Goal: Task Accomplishment & Management: Use online tool/utility

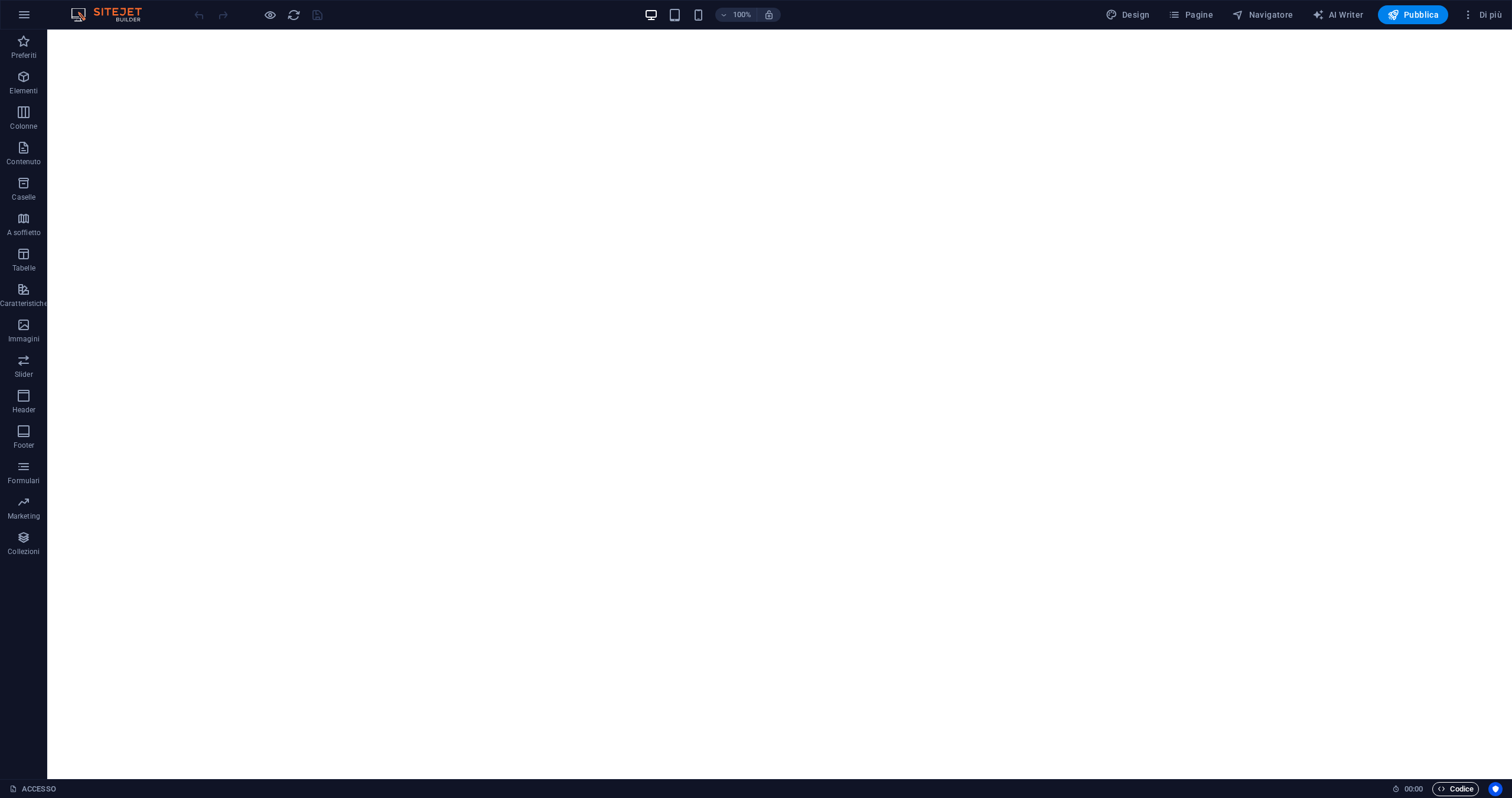
click at [1447, 783] on span "Codice" at bounding box center [1456, 789] width 36 height 15
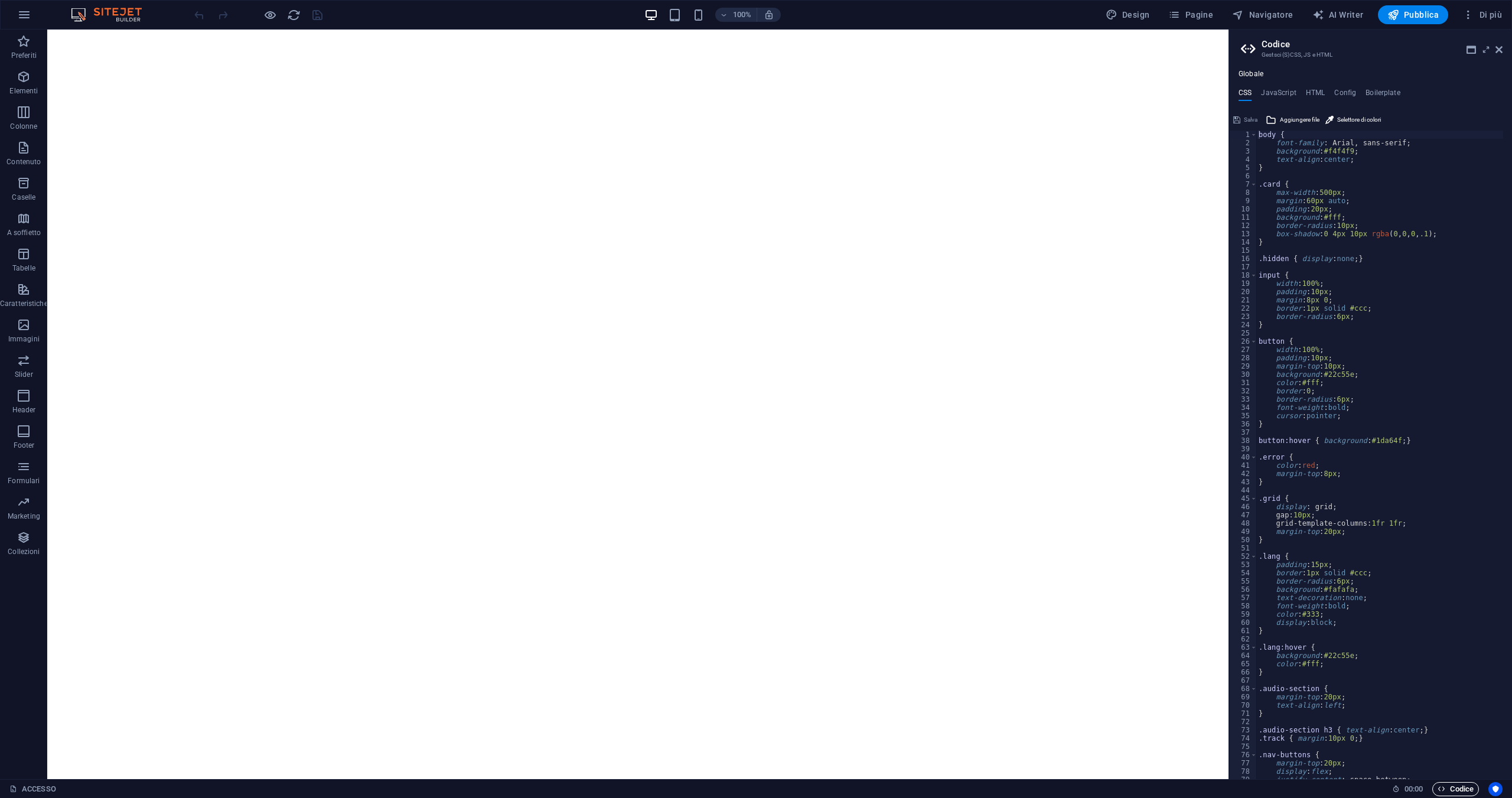
click at [1447, 783] on span "Codice" at bounding box center [1456, 789] width 36 height 15
click at [1272, 92] on h4 "JavaScript" at bounding box center [1278, 95] width 35 height 13
type textarea "// ===== CREDENZIALI (puoi cambiarle qui) ====="
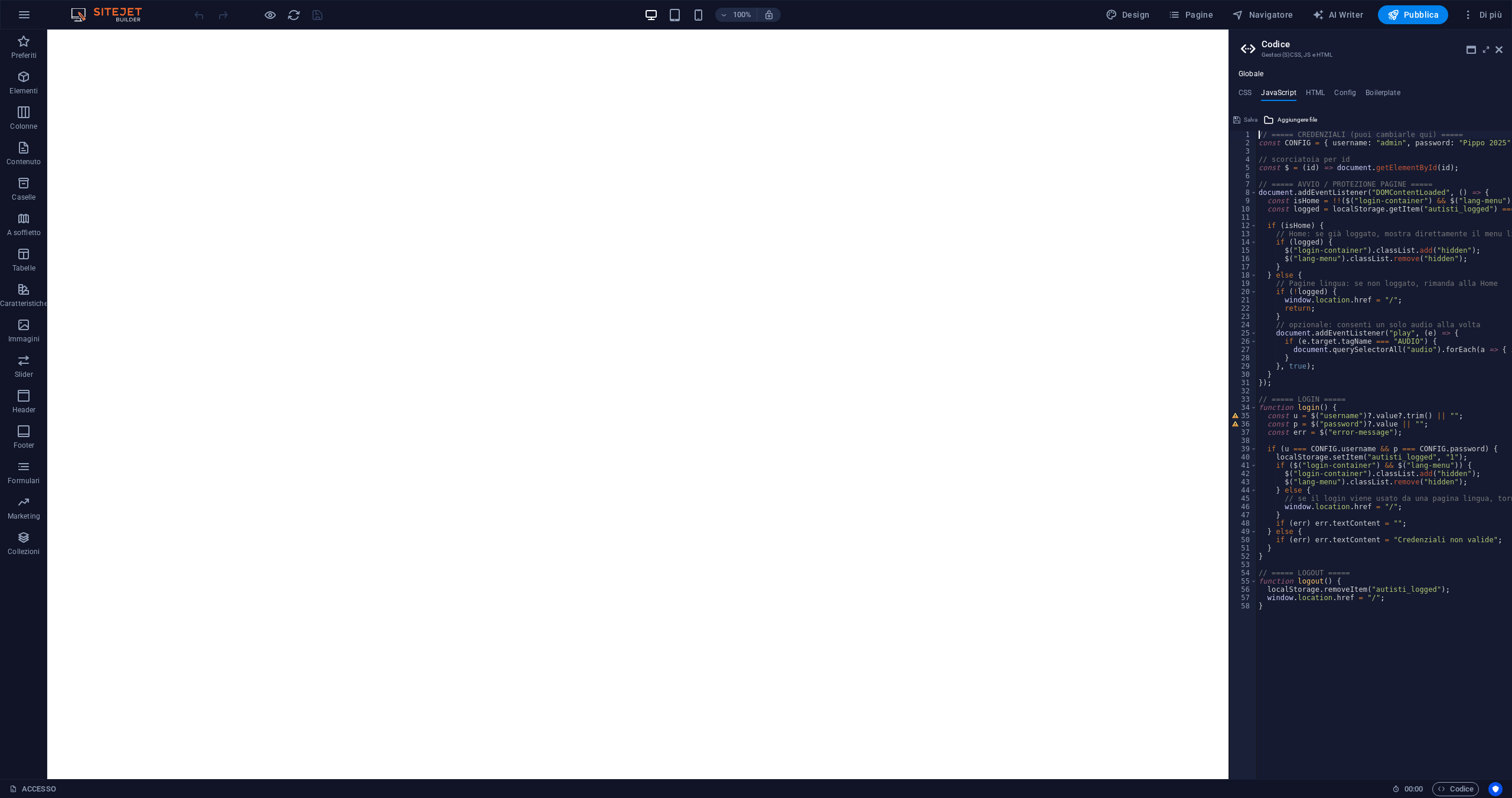
click at [1315, 85] on div "Globale CSS JavaScript HTML Config Boilerplate body { 1 2 3 4 5 6 7 8 9 10 11 1…" at bounding box center [1370, 424] width 283 height 709
click at [1312, 93] on h4 "HTML" at bounding box center [1315, 95] width 19 height 13
type textarea "<!-- LOGIN -->"
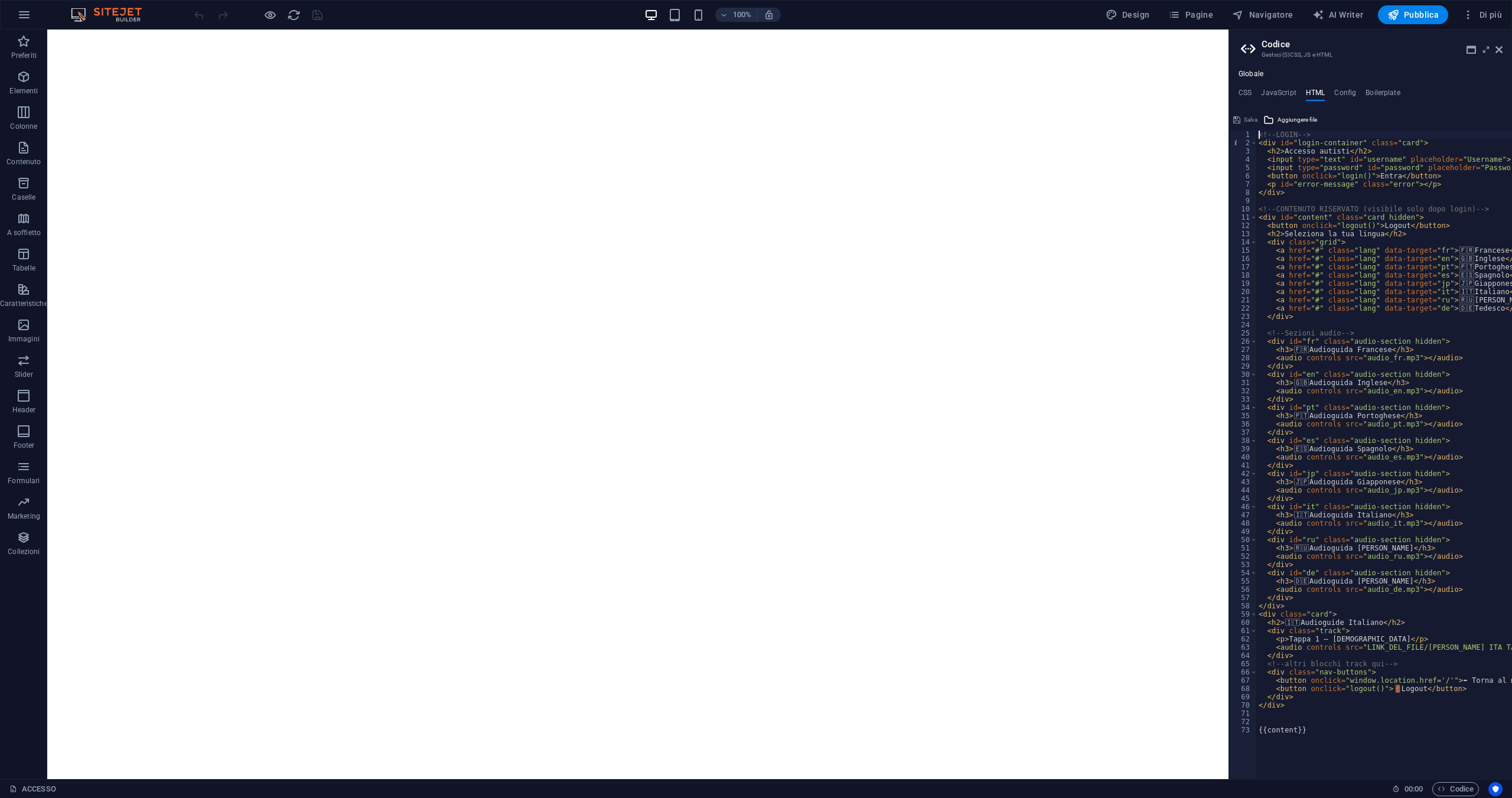
click at [1345, 86] on div "Globale CSS JavaScript HTML Config Boilerplate body { 1 2 3 4 5 6 7 8 9 10 11 1…" at bounding box center [1370, 424] width 283 height 709
click at [1365, 96] on h4 "Boilerplate" at bounding box center [1382, 95] width 35 height 13
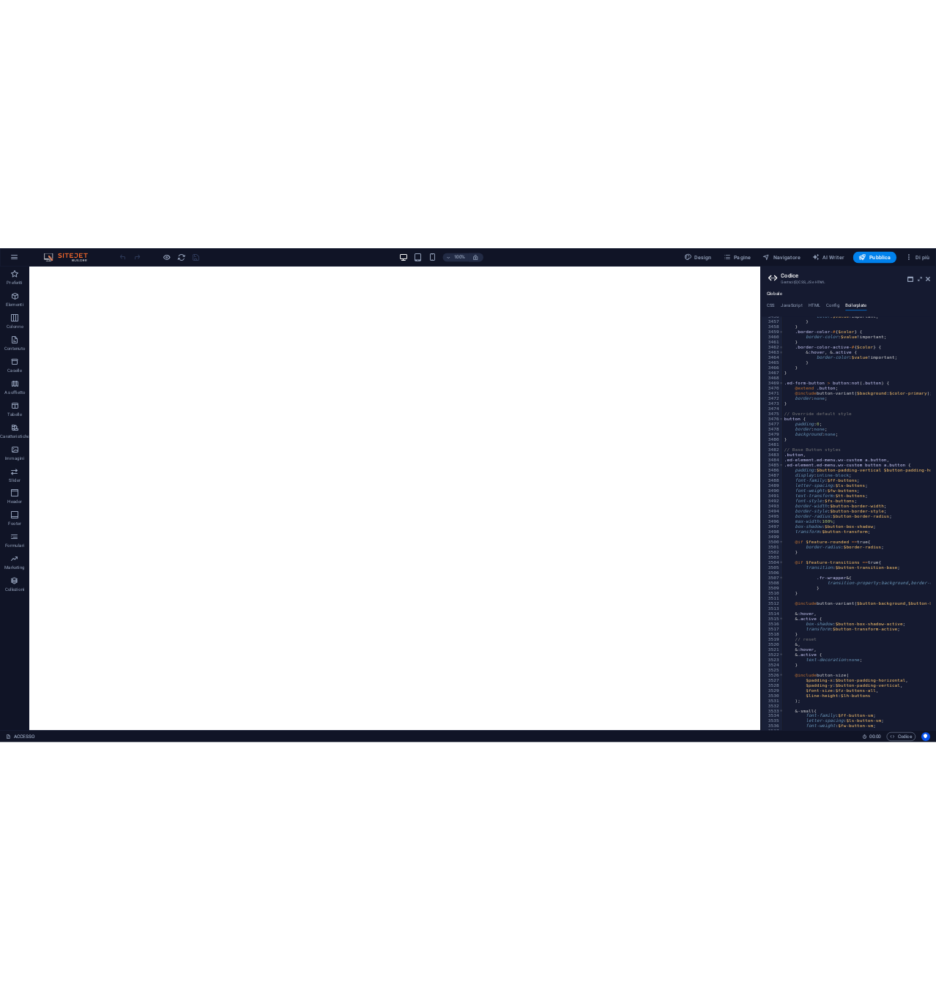
scroll to position [19895, 0]
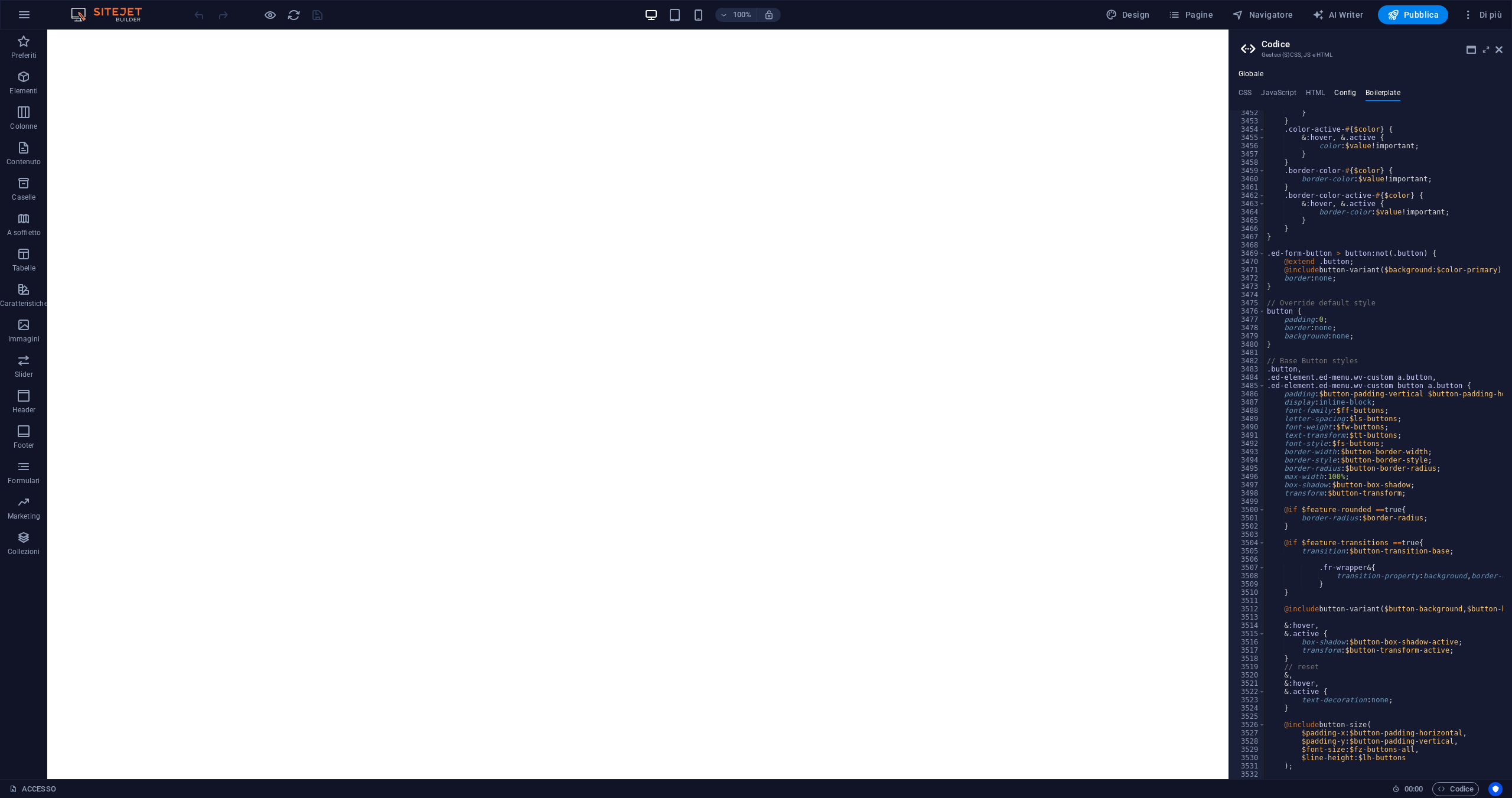
click at [1341, 90] on h4 "Config" at bounding box center [1345, 95] width 22 height 13
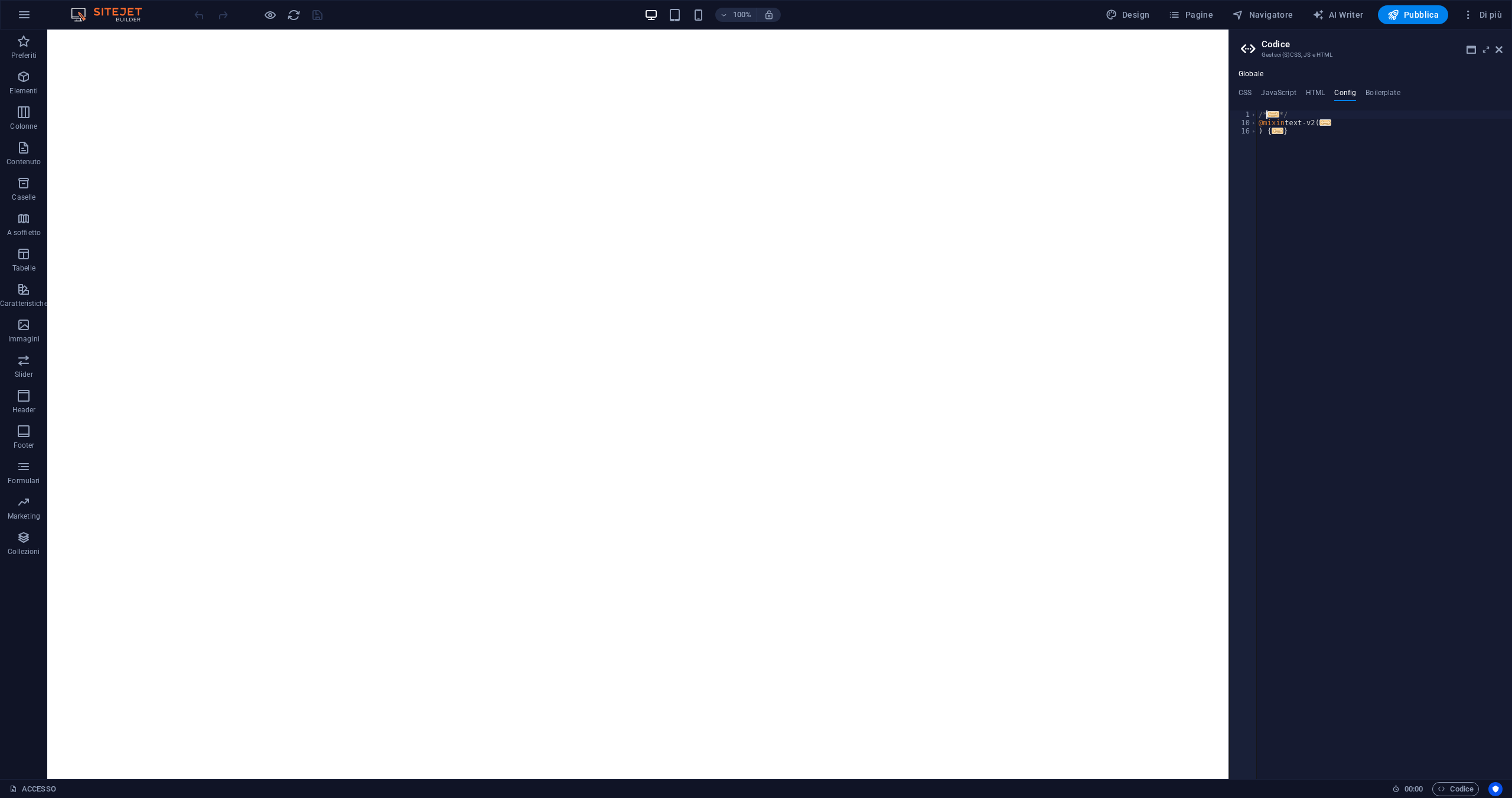
click at [1276, 111] on span "..." at bounding box center [1273, 115] width 12 height 6
click at [1322, 191] on span "..." at bounding box center [1326, 189] width 12 height 6
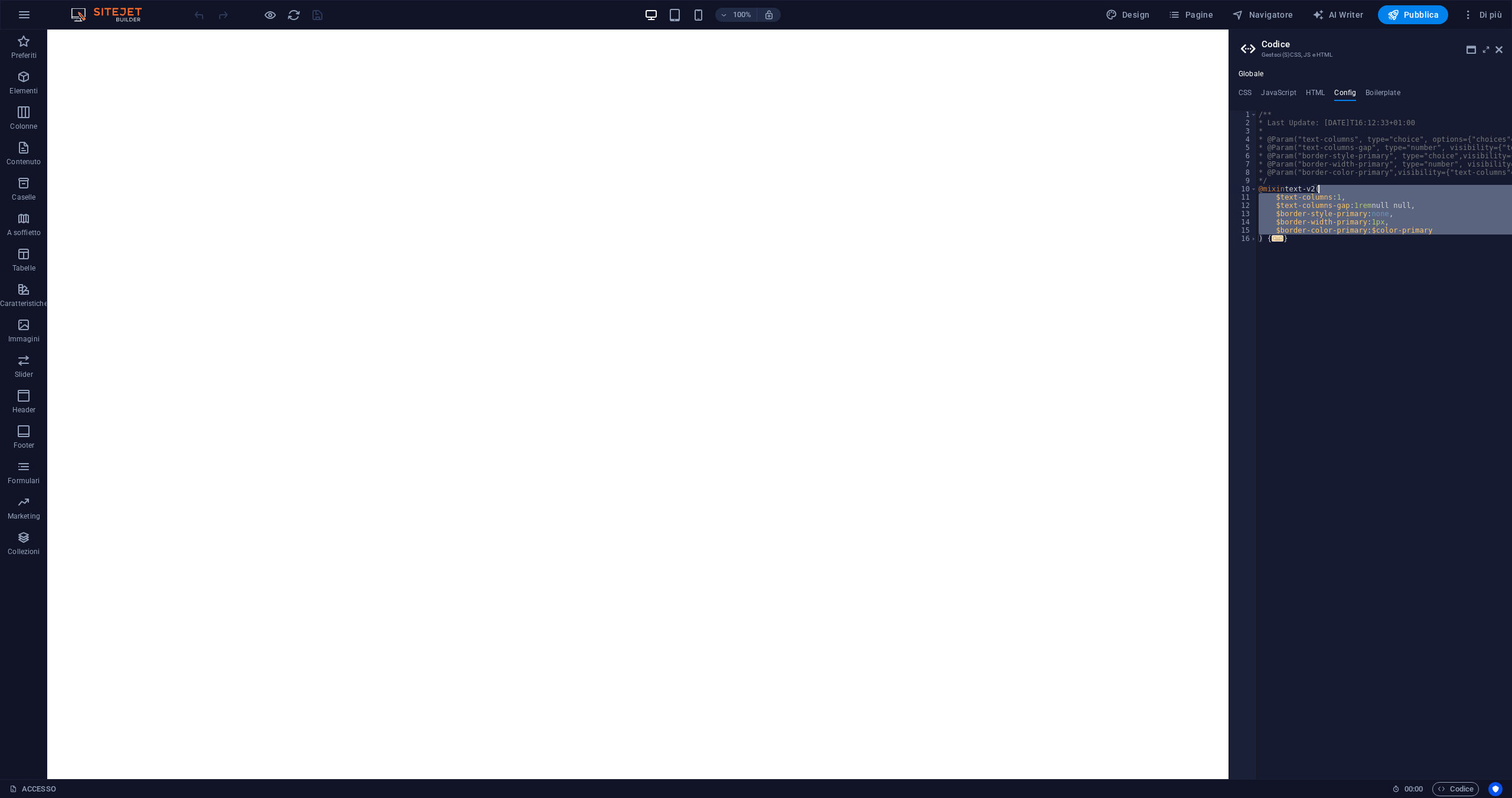
click at [1278, 238] on span "..." at bounding box center [1278, 238] width 12 height 6
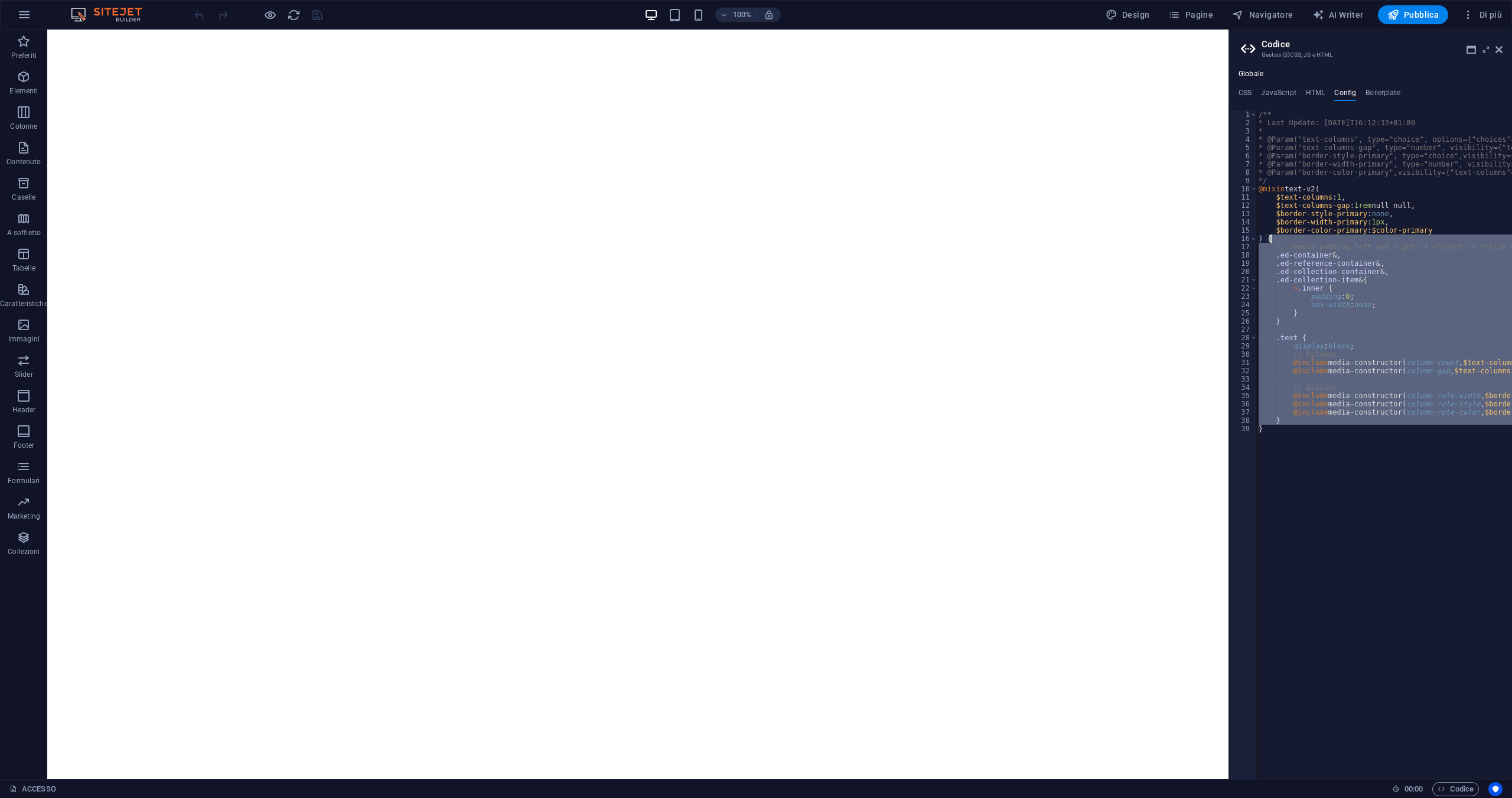
type textarea "}"
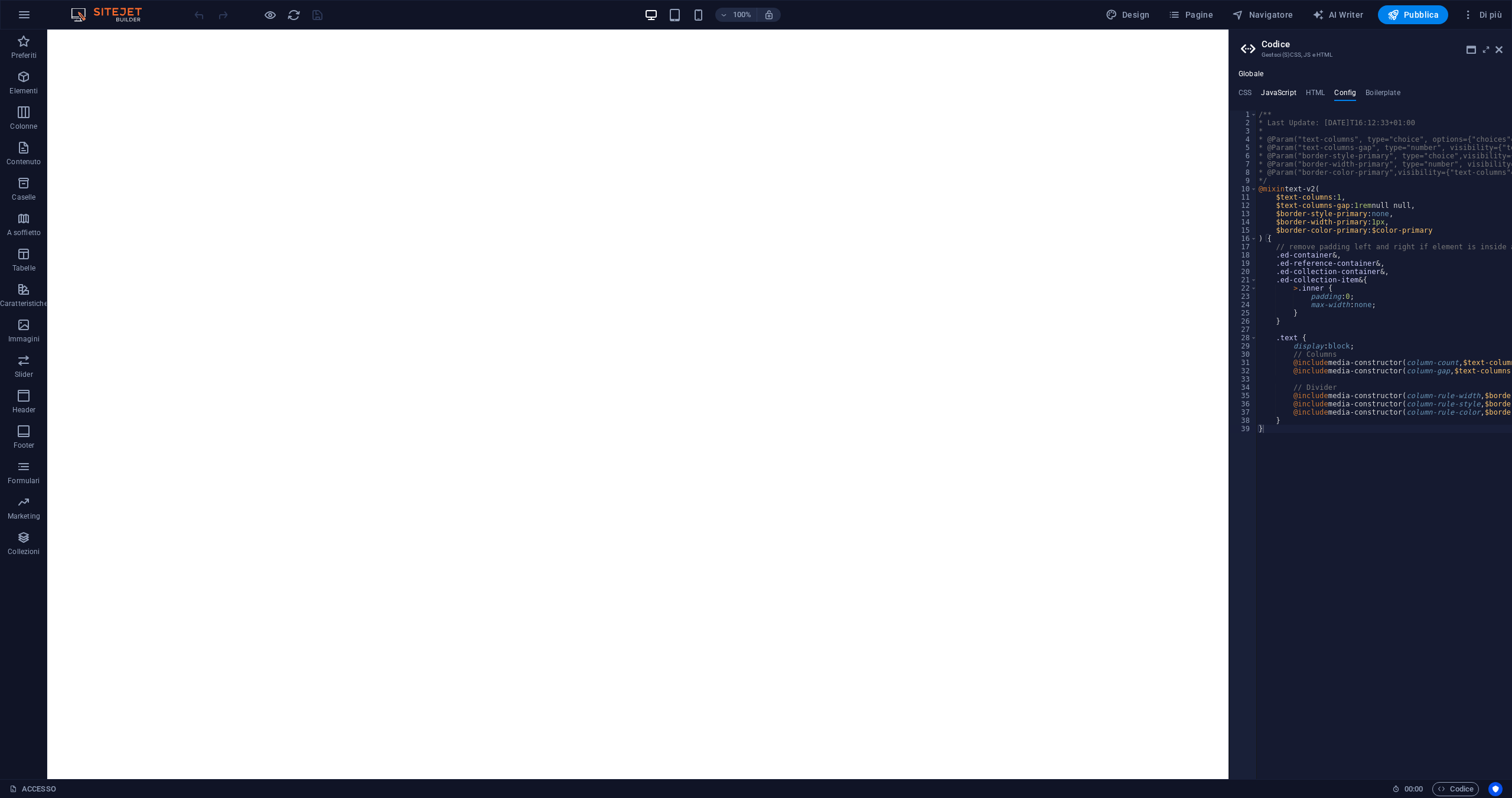
click at [1271, 94] on h4 "JavaScript" at bounding box center [1278, 95] width 35 height 13
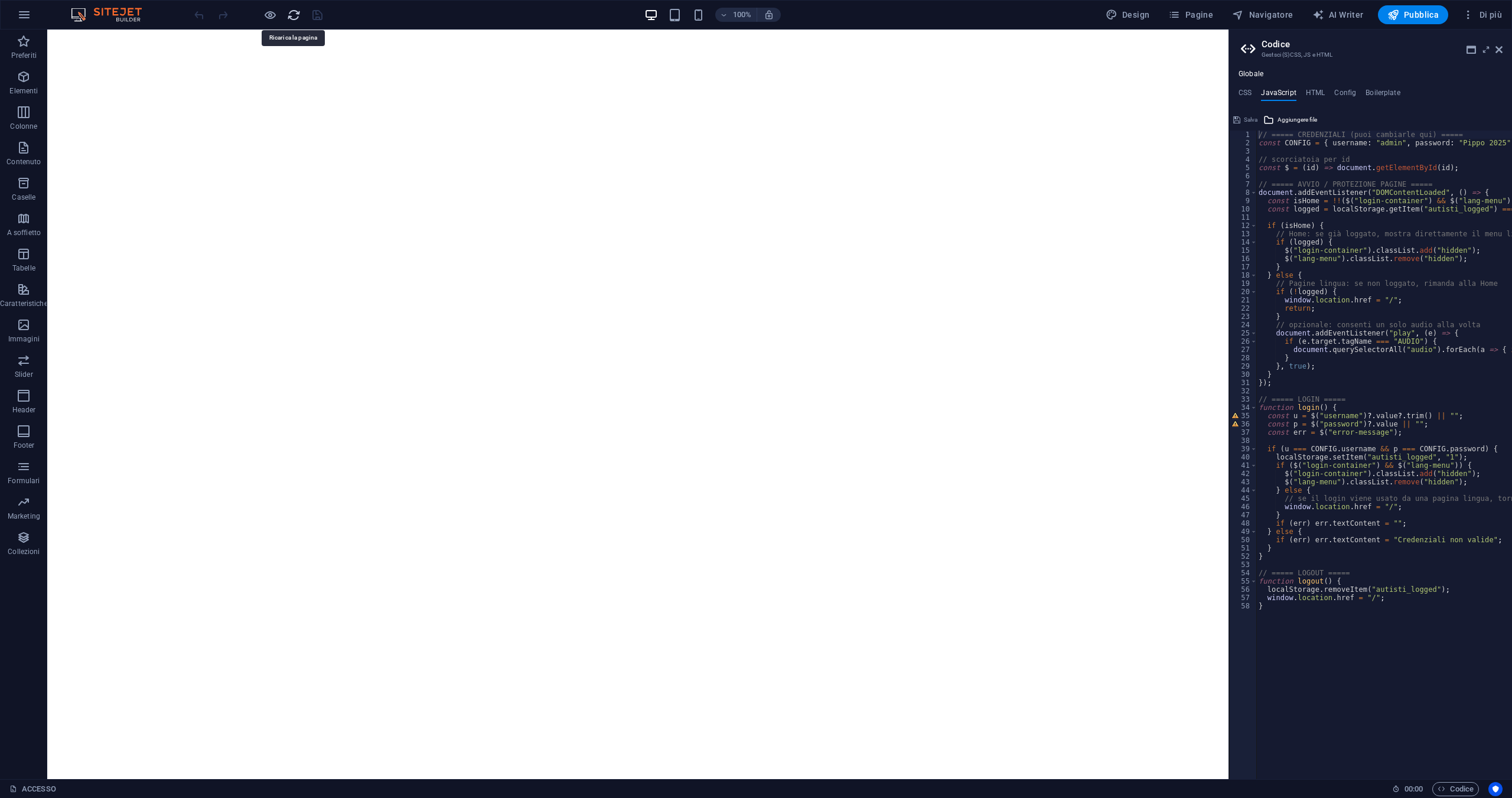
click at [296, 15] on icon "reload" at bounding box center [294, 15] width 14 height 14
click at [1363, 418] on div "// ===== CREDENZIALI (puoi cambiarle qui) ===== const CONFIG = { username : "ad…" at bounding box center [1442, 458] width 371 height 656
click at [1233, 422] on div "36" at bounding box center [1243, 424] width 27 height 8
type textarea "const p = $("password")?.value || ""; const err = $("error-message");"
